Goal: Find specific page/section: Find specific page/section

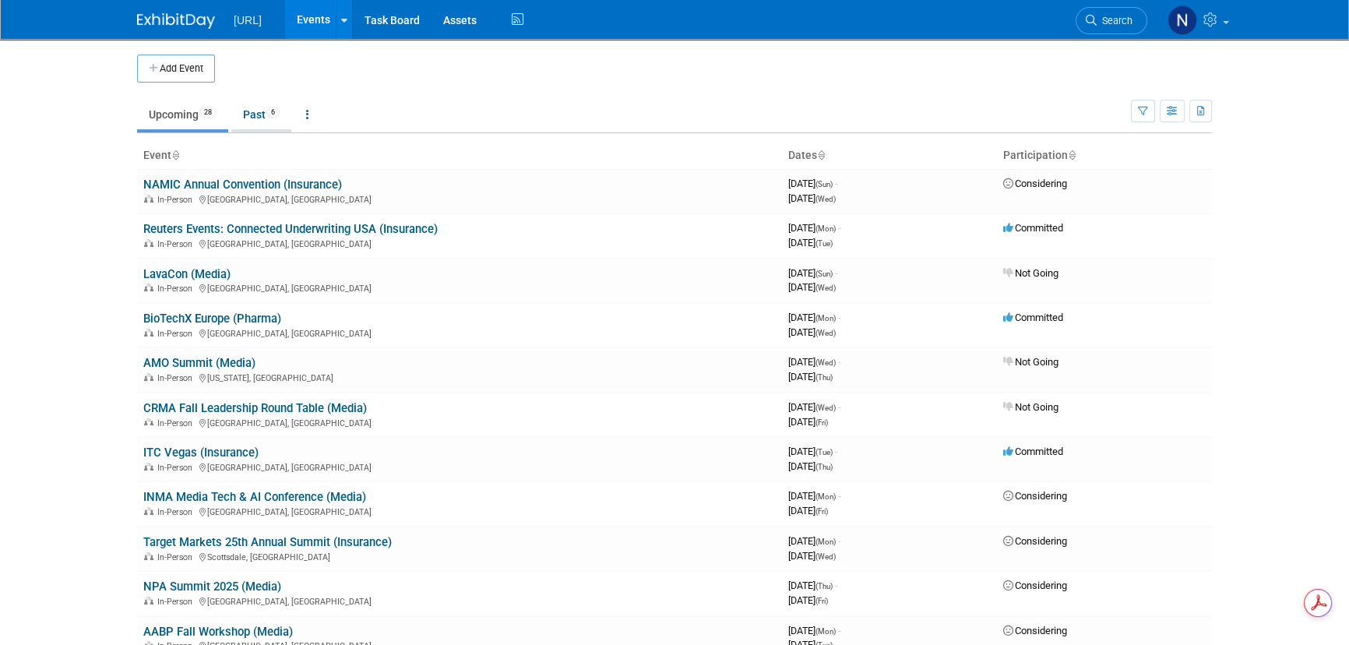
click at [265, 108] on link "Past 6" at bounding box center [261, 115] width 60 height 30
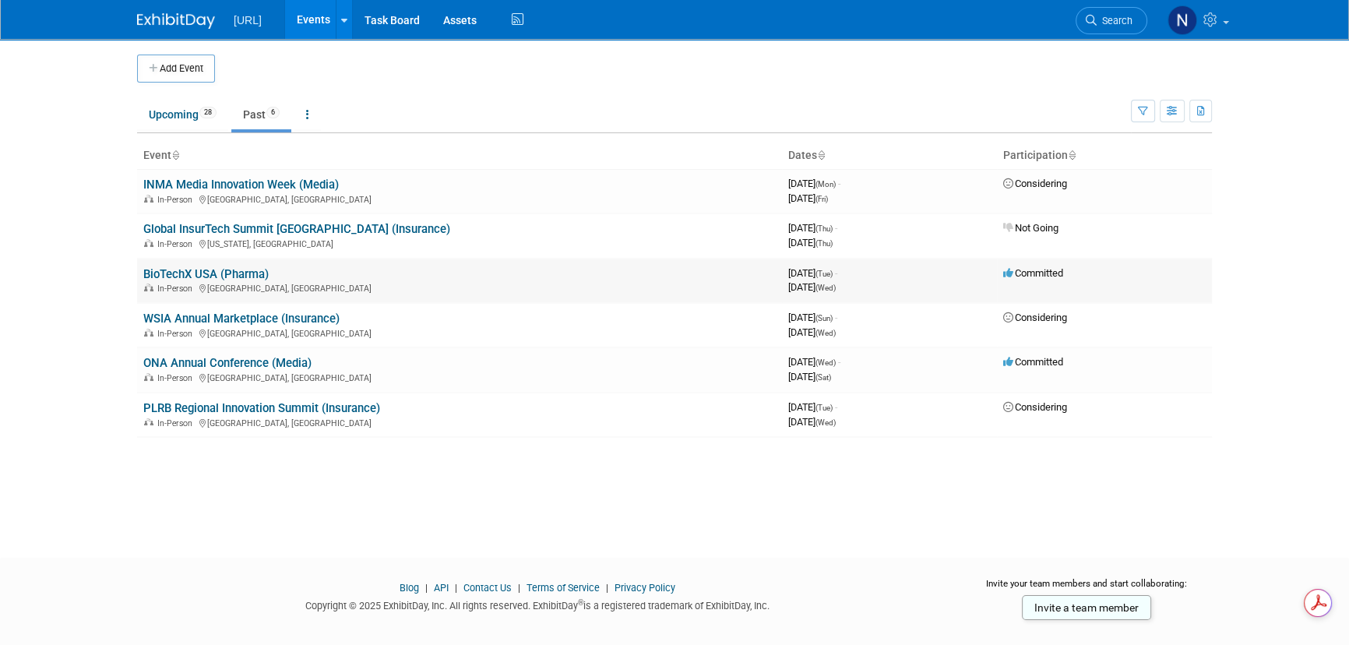
click at [234, 273] on link "BioTechX USA (Pharma)" at bounding box center [205, 274] width 125 height 14
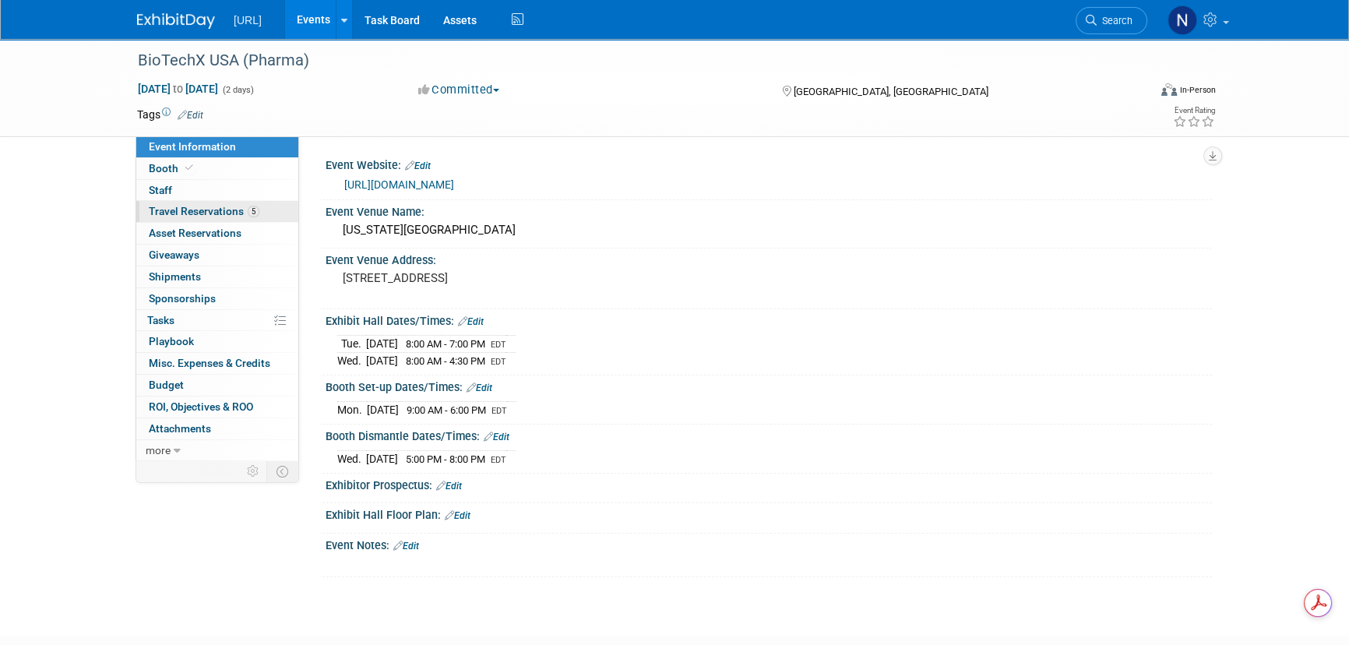
click at [197, 206] on span "Travel Reservations 5" at bounding box center [204, 211] width 111 height 12
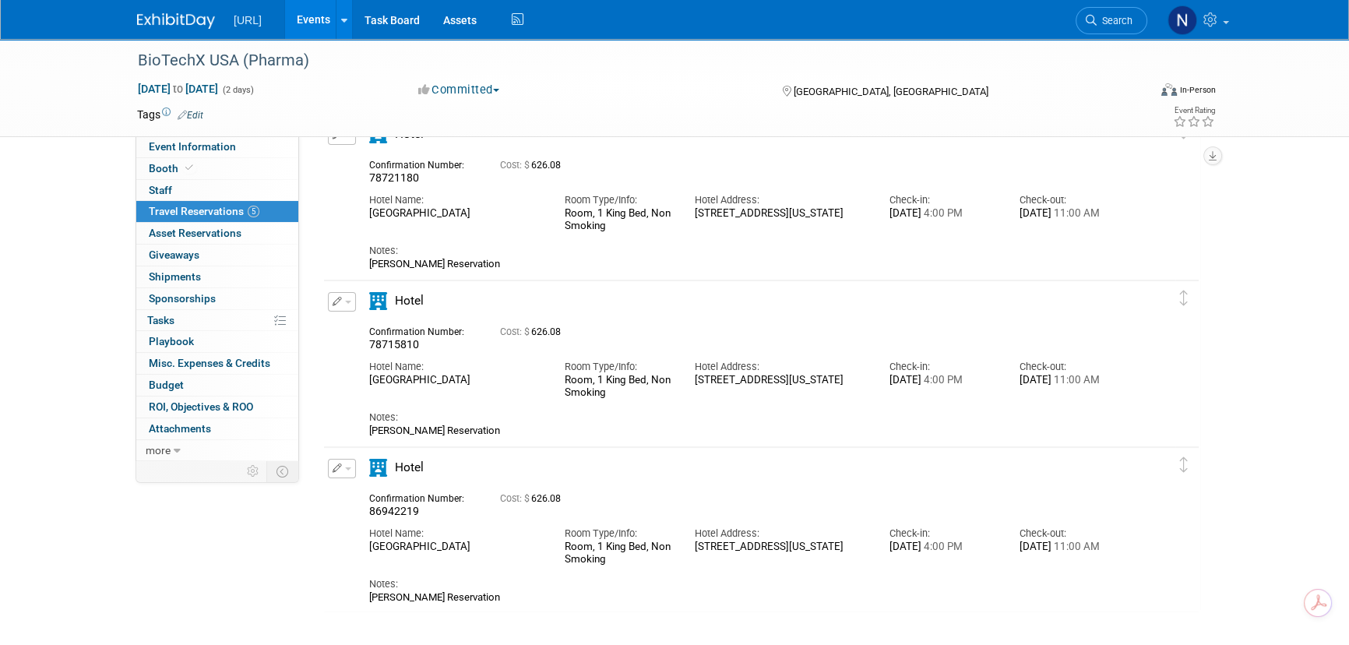
scroll to position [424, 0]
